Goal: Transaction & Acquisition: Obtain resource

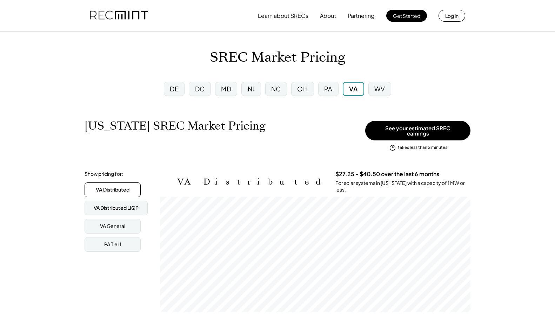
scroll to position [116, 310]
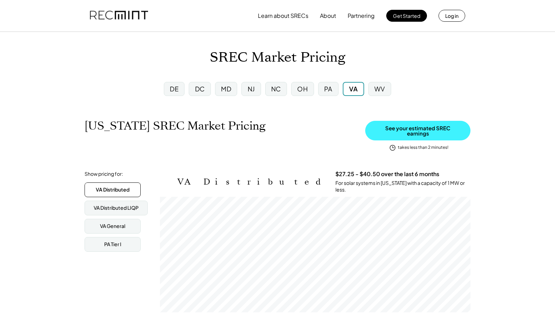
click at [427, 129] on button "See your estimated SREC earnings" at bounding box center [417, 131] width 105 height 20
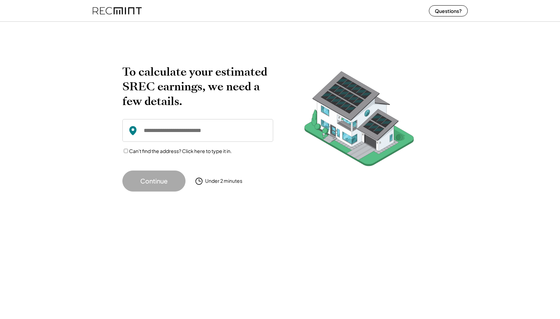
click at [202, 132] on input "input" at bounding box center [197, 130] width 151 height 23
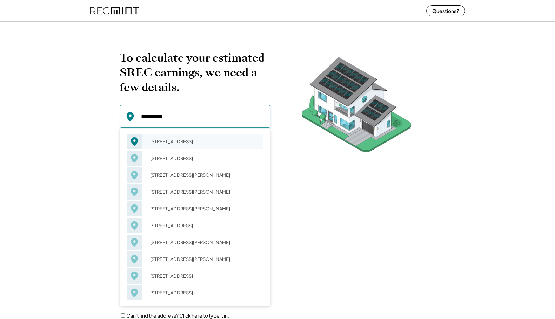
click at [192, 144] on div "[STREET_ADDRESS]" at bounding box center [205, 142] width 118 height 10
type input "**********"
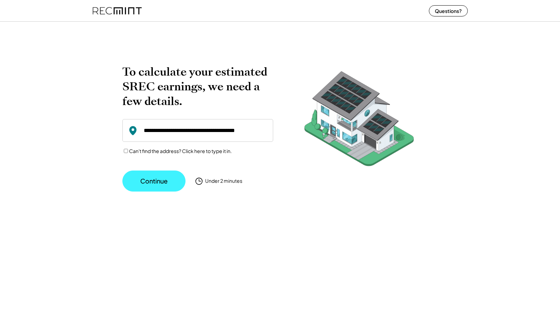
click at [172, 182] on button "Continue" at bounding box center [153, 181] width 63 height 21
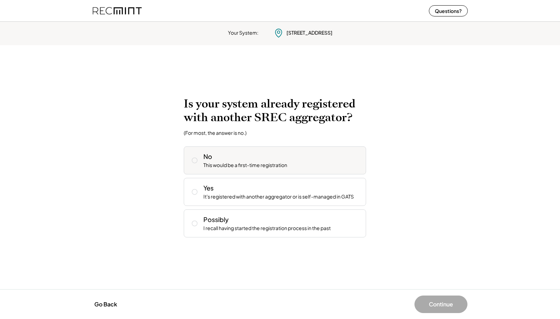
click at [196, 160] on icon at bounding box center [194, 160] width 7 height 7
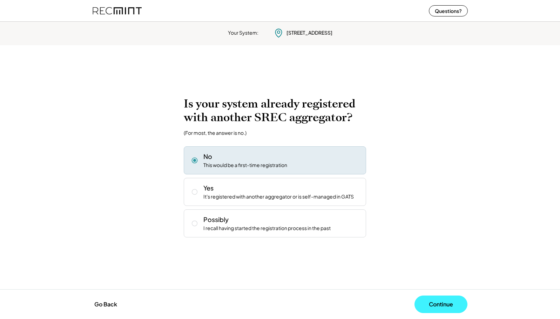
click at [441, 306] on button "Continue" at bounding box center [440, 305] width 53 height 18
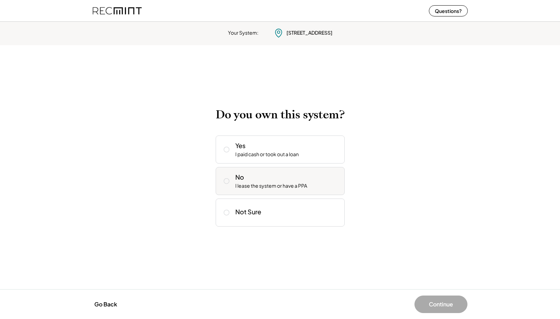
click at [230, 182] on button at bounding box center [226, 181] width 11 height 11
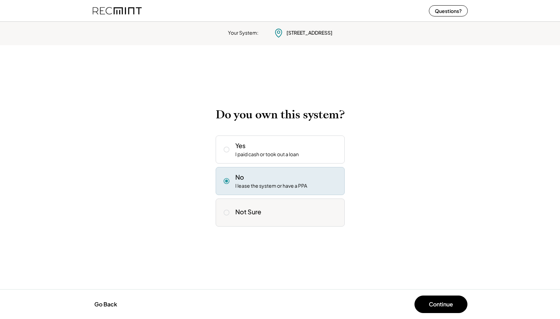
click at [228, 212] on icon at bounding box center [226, 212] width 7 height 7
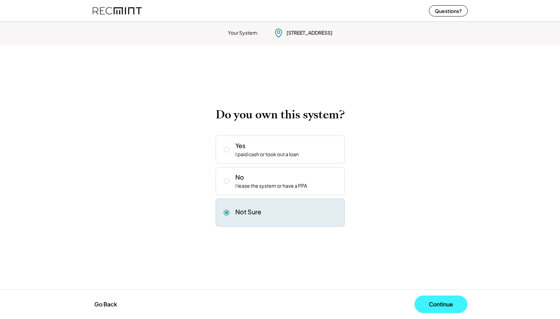
click at [432, 305] on button "Continue" at bounding box center [440, 305] width 53 height 18
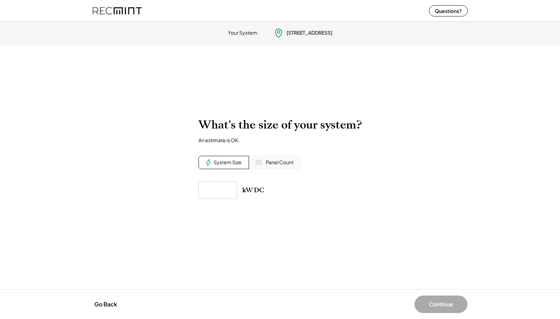
click at [235, 162] on div "System Size" at bounding box center [228, 162] width 28 height 7
click at [268, 164] on div "Panel Count" at bounding box center [280, 162] width 28 height 7
click at [229, 163] on div "System Size" at bounding box center [228, 162] width 28 height 7
click at [268, 162] on div "Panel Count" at bounding box center [280, 162] width 28 height 7
click at [225, 185] on input "input" at bounding box center [217, 191] width 39 height 18
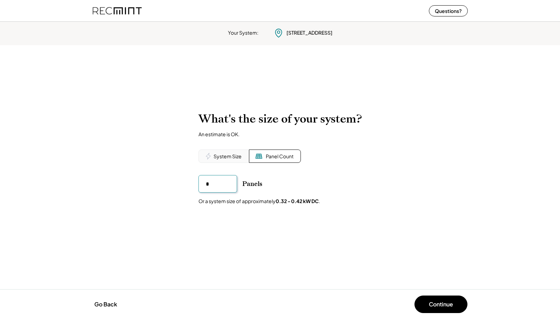
type input "**"
click at [435, 304] on button "Continue" at bounding box center [440, 305] width 53 height 18
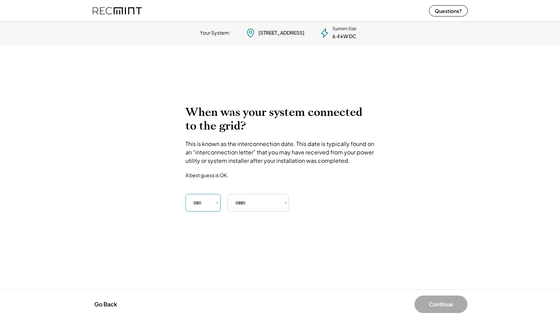
select select "****"
select select "**********"
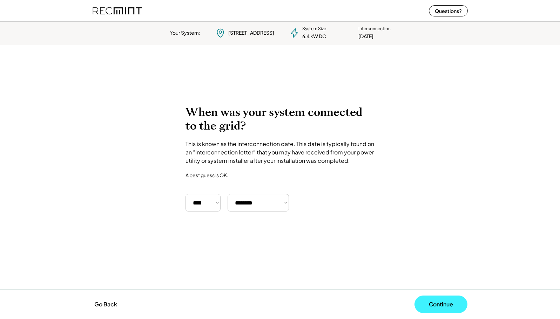
click at [433, 304] on button "Continue" at bounding box center [440, 305] width 53 height 18
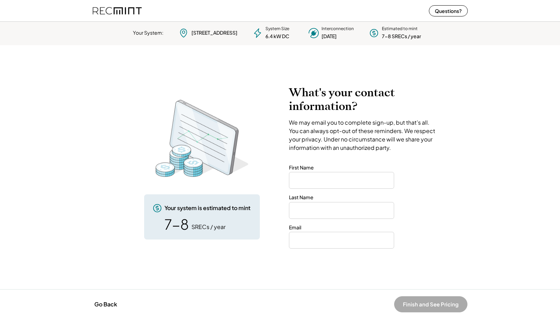
click at [216, 108] on img at bounding box center [202, 138] width 112 height 84
click at [426, 302] on button "Finish and See Pricing" at bounding box center [430, 305] width 73 height 16
click at [406, 35] on div "7-8 SRECs / year" at bounding box center [401, 36] width 39 height 7
click at [404, 29] on div "Estimated to mint" at bounding box center [400, 29] width 36 height 6
click at [330, 181] on input "input" at bounding box center [341, 180] width 105 height 17
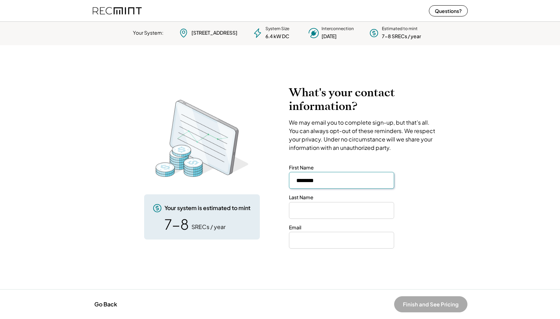
type input "*******"
type input "**********"
click at [311, 243] on input "email" at bounding box center [341, 240] width 105 height 17
click at [319, 238] on input "email" at bounding box center [341, 240] width 105 height 17
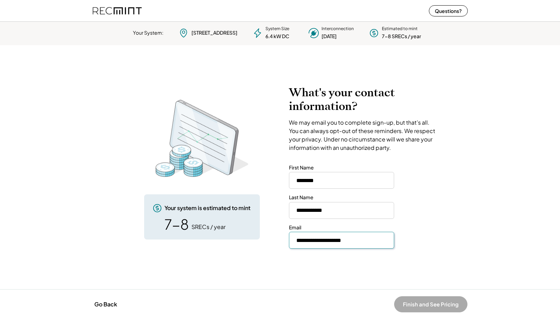
type input "**********"
click at [419, 304] on button "Finish and See Pricing" at bounding box center [430, 305] width 73 height 16
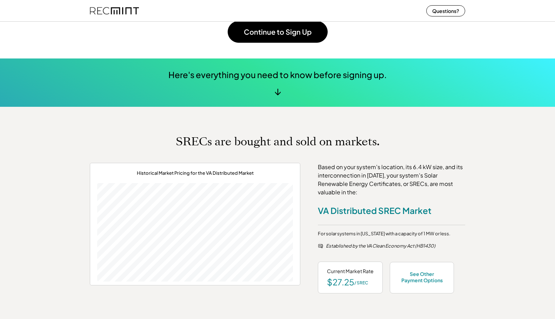
scroll to position [152, 0]
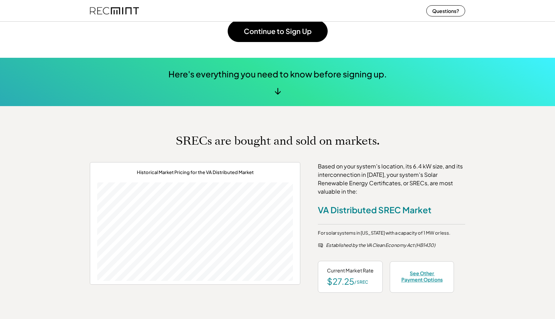
click at [426, 277] on div "See Other Payment Options" at bounding box center [422, 276] width 46 height 13
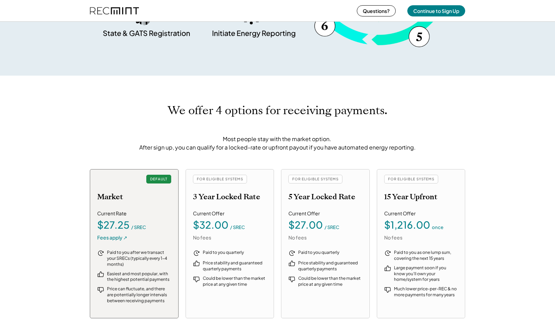
scroll to position [711, 0]
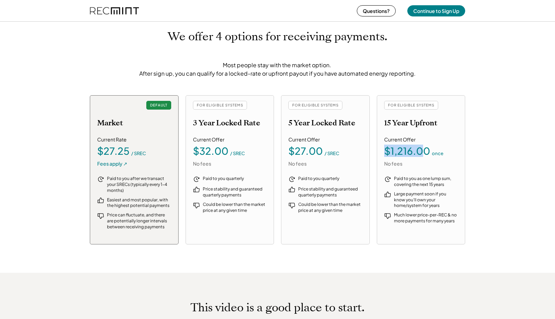
drag, startPoint x: 384, startPoint y: 141, endPoint x: 421, endPoint y: 151, distance: 38.1
click at [421, 151] on div "Current Offer $1,216.00 once No fees" at bounding box center [421, 151] width 74 height 31
click at [383, 121] on div "FOR ELIGIBLE SYSTEMS 15 Year Upfront Current Offer $1,216.00 once No fees Paid …" at bounding box center [421, 169] width 89 height 149
drag, startPoint x: 383, startPoint y: 121, endPoint x: 446, endPoint y: 155, distance: 71.7
click at [446, 155] on div "FOR ELIGIBLE SYSTEMS 15 Year Upfront Current Offer $1,216.00 once No fees Paid …" at bounding box center [421, 169] width 89 height 149
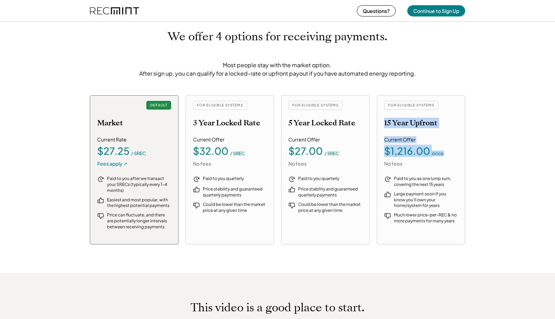
copy div "15 Year Upfront Current Offer $1,216.00 once"
